Goal: Task Accomplishment & Management: Manage account settings

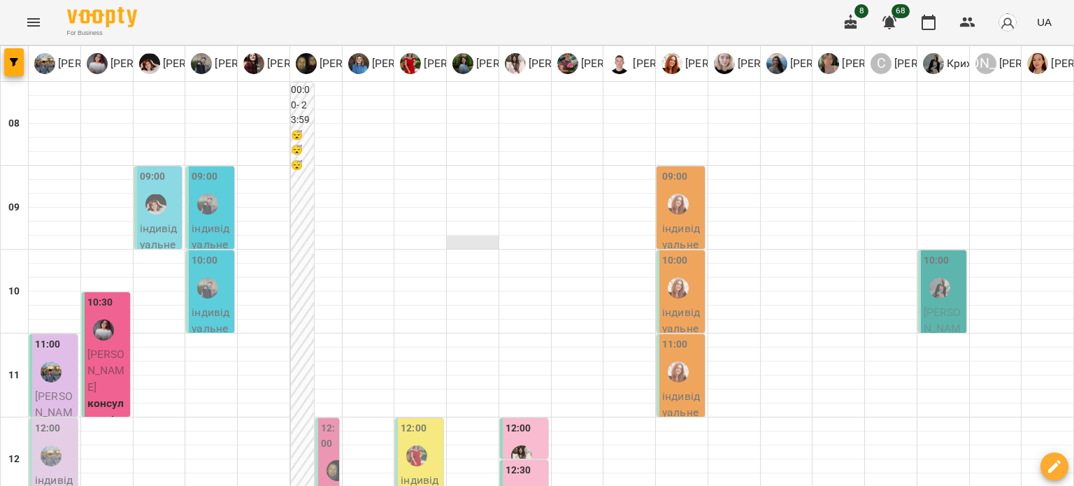
scroll to position [140, 0]
click at [31, 26] on icon "Menu" at bounding box center [33, 22] width 13 height 8
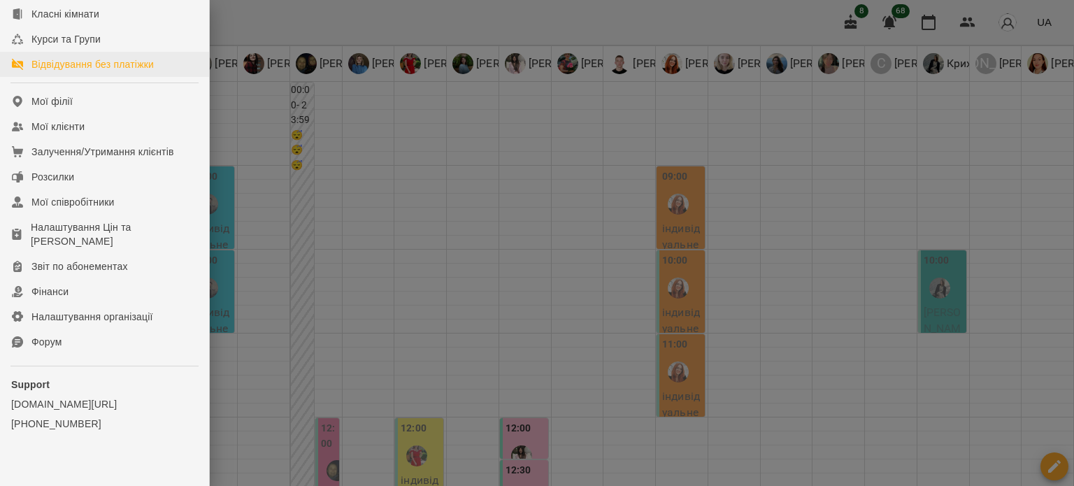
scroll to position [210, 0]
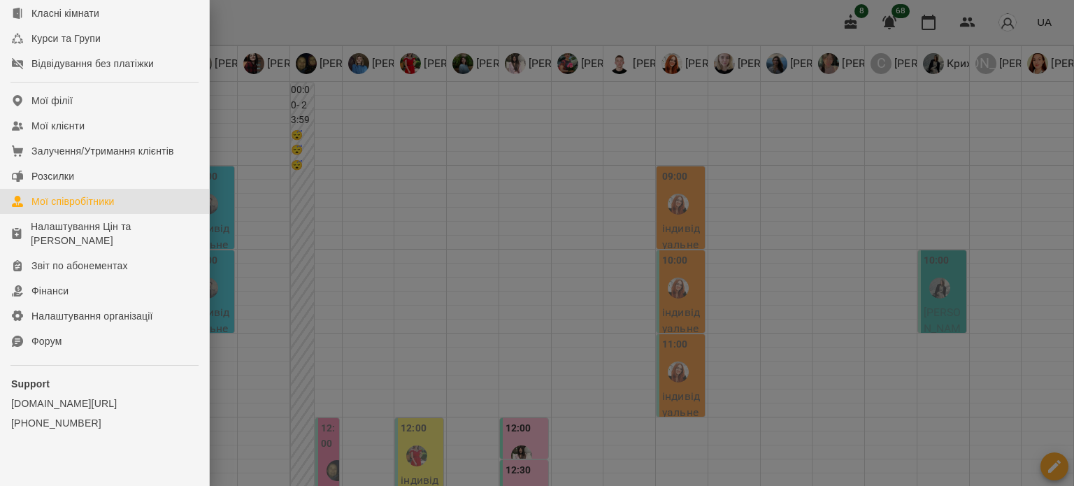
click at [99, 208] on div "Мої співробітники" at bounding box center [72, 201] width 83 height 14
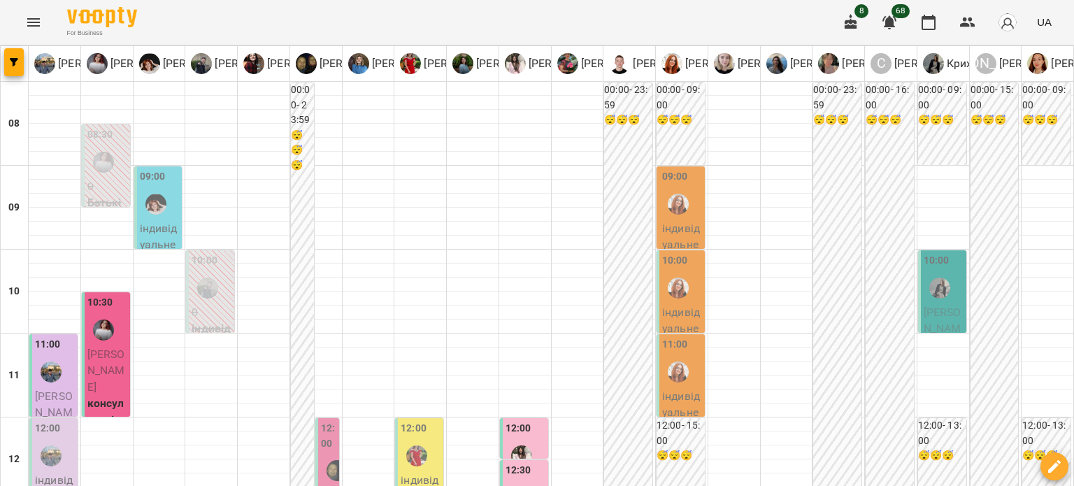
click at [96, 176] on div at bounding box center [103, 162] width 32 height 32
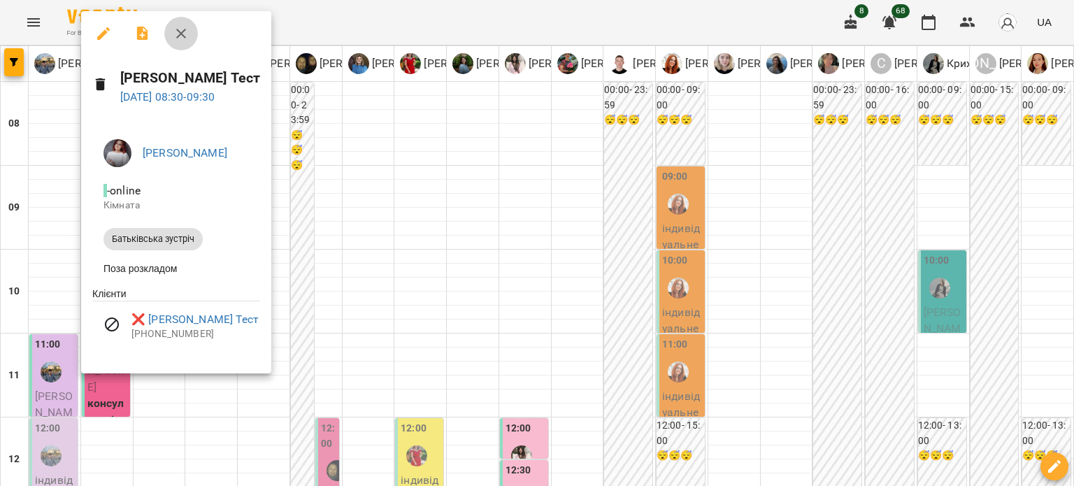
click at [182, 36] on icon "button" at bounding box center [181, 34] width 10 height 10
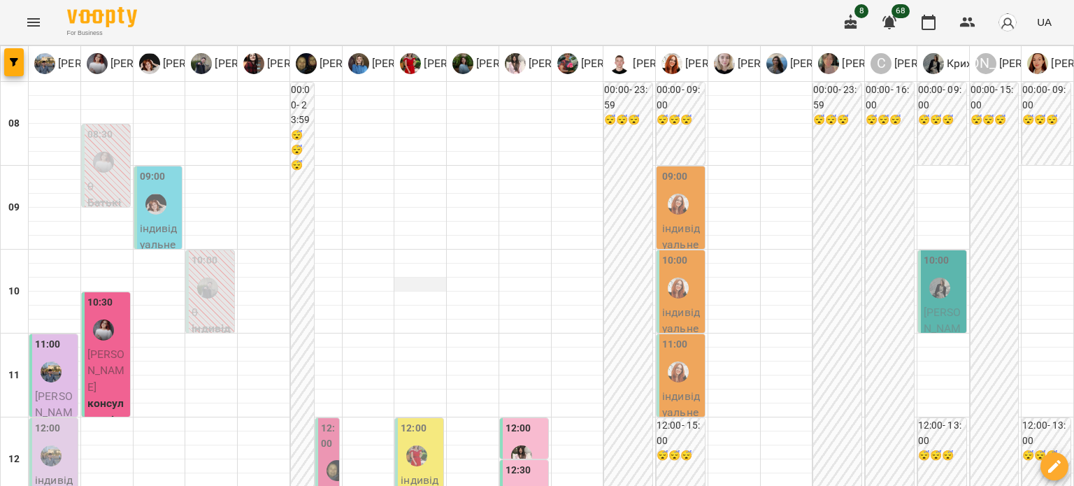
scroll to position [863, 0]
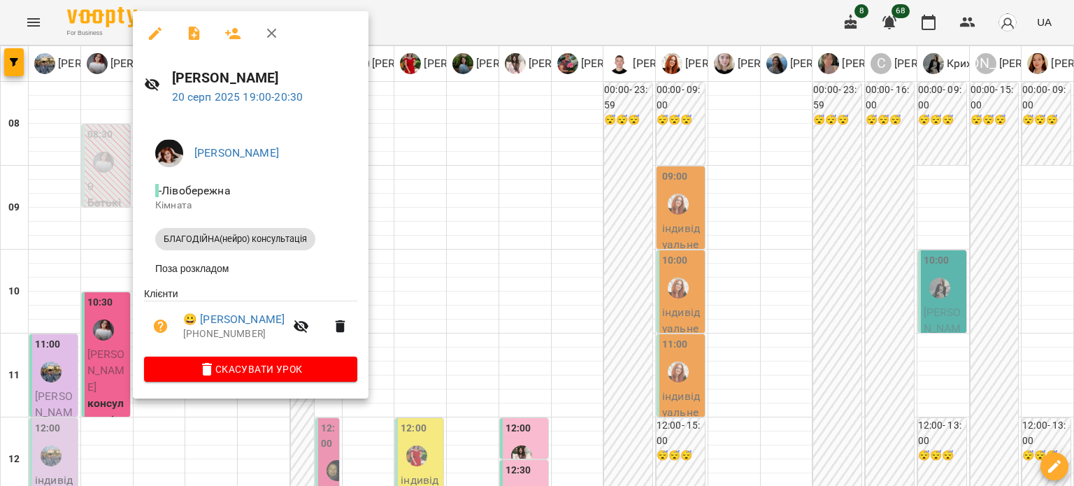
click at [273, 30] on icon "button" at bounding box center [272, 33] width 17 height 17
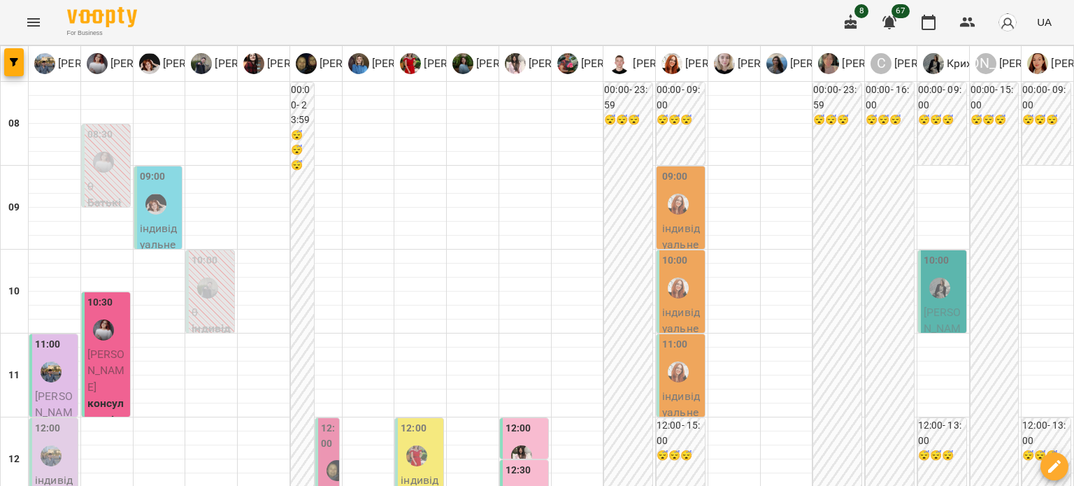
scroll to position [0, 0]
